Goal: Information Seeking & Learning: Understand process/instructions

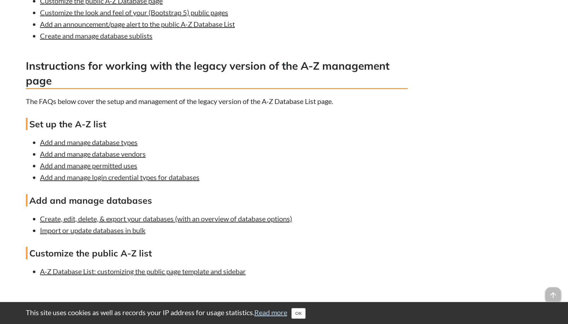
scroll to position [2086, 0]
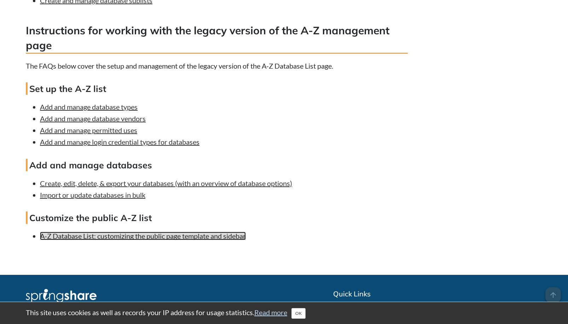
click at [232, 240] on link "A-Z Database List: customizing the public page template and sidebar" at bounding box center [143, 236] width 206 height 8
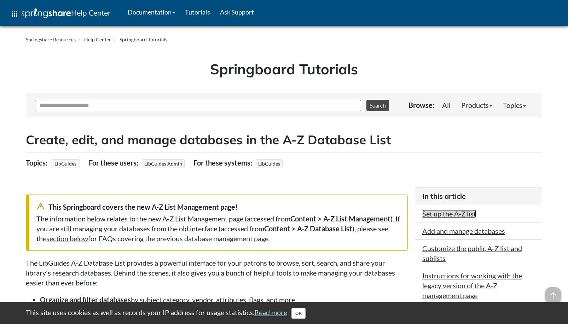
click at [453, 213] on link "Set up the A-Z list" at bounding box center [449, 213] width 54 height 8
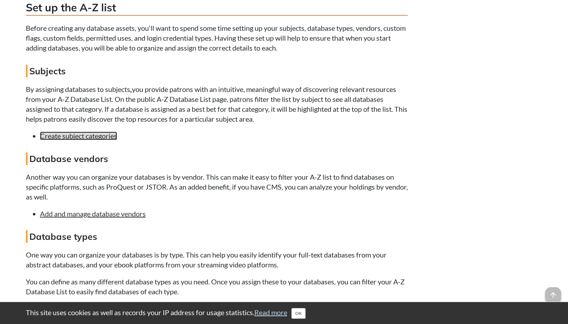
click at [94, 134] on link "Create subject categories" at bounding box center [78, 136] width 77 height 8
